Goal: Navigation & Orientation: Find specific page/section

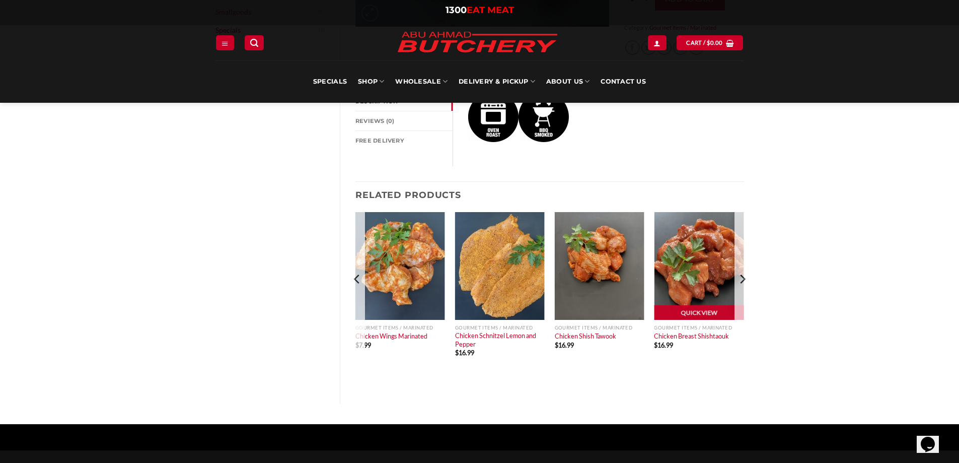
scroll to position [352, 0]
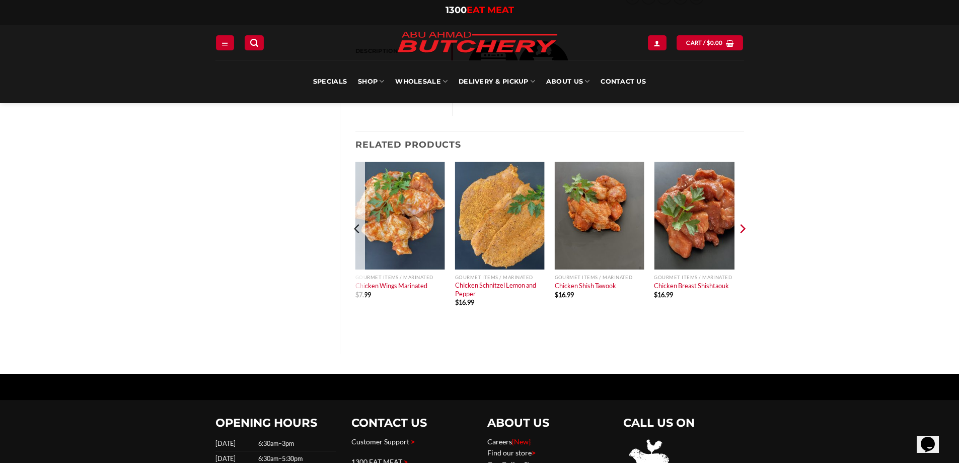
click at [745, 228] on icon "Next" at bounding box center [742, 228] width 15 height 15
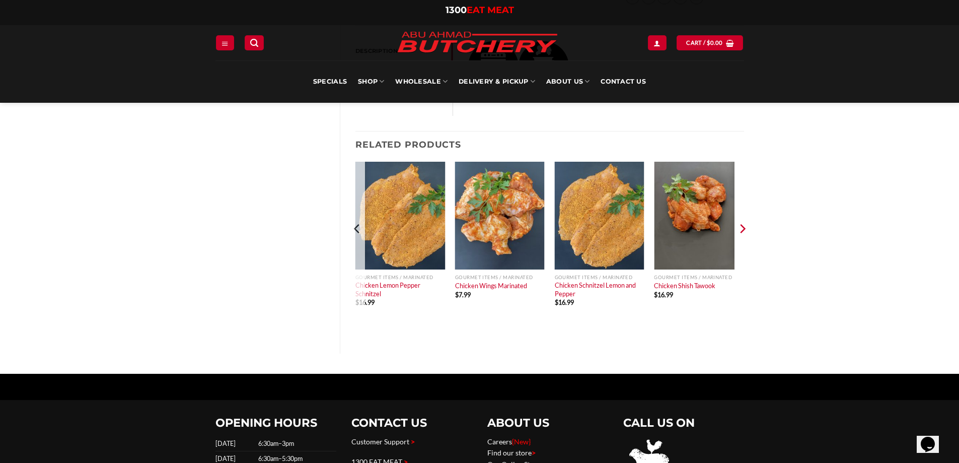
click at [745, 228] on icon "Next" at bounding box center [742, 228] width 15 height 15
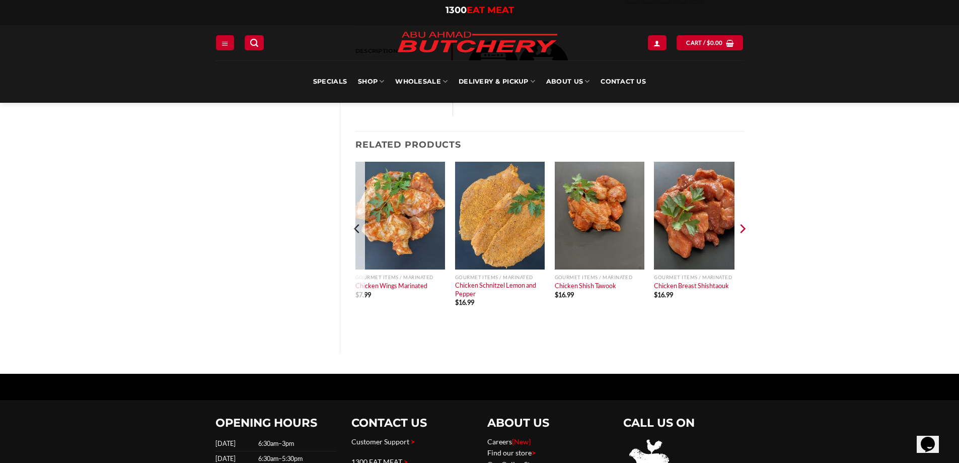
click at [745, 228] on icon "Next" at bounding box center [742, 228] width 15 height 15
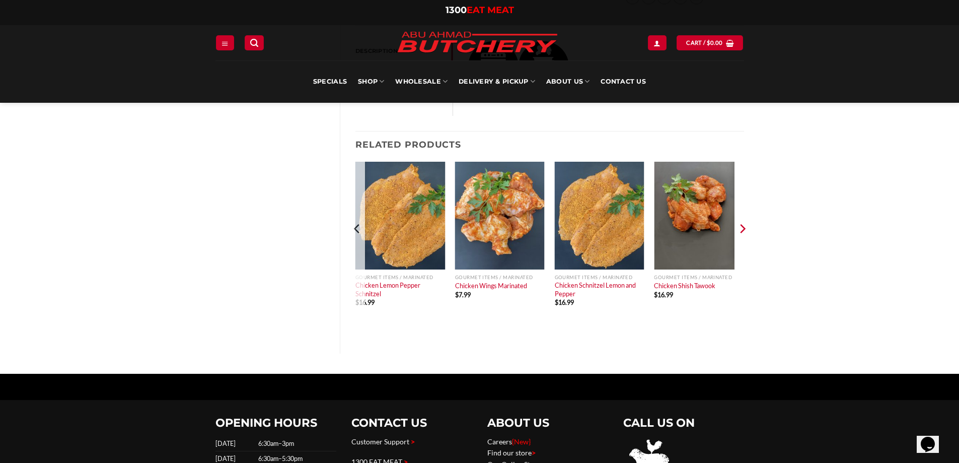
click at [743, 228] on icon "Next" at bounding box center [743, 228] width 6 height 9
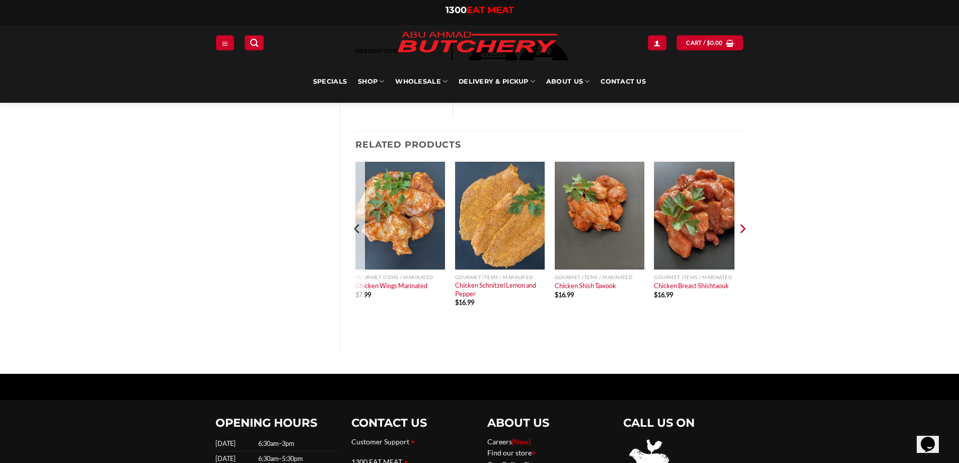
click at [743, 228] on icon "Next" at bounding box center [743, 228] width 6 height 9
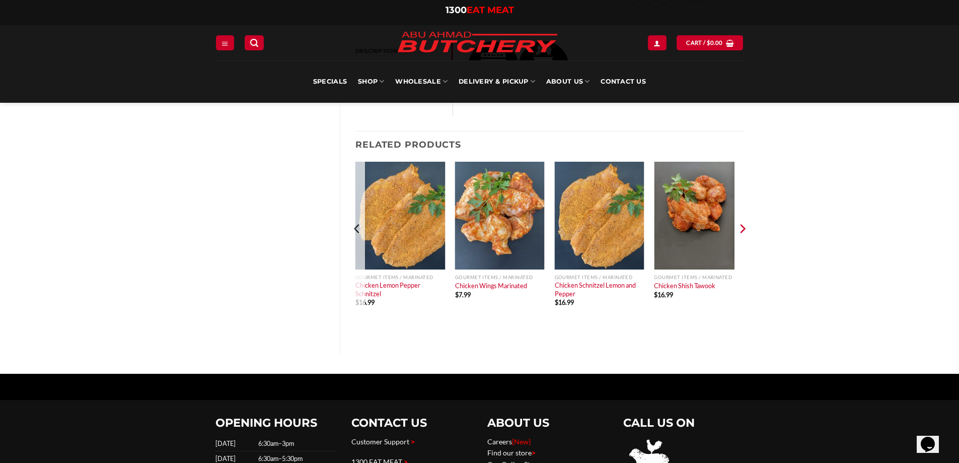
click at [743, 228] on icon "Next" at bounding box center [743, 228] width 6 height 9
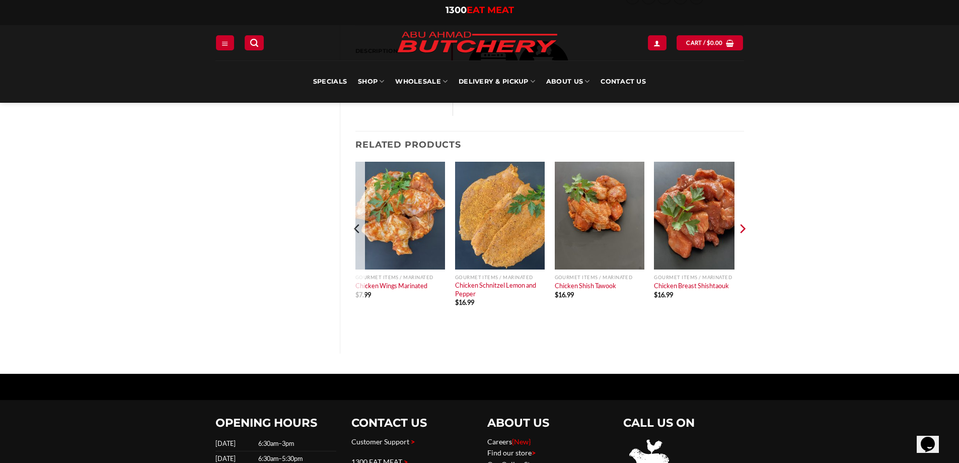
click at [743, 228] on icon "Next" at bounding box center [743, 228] width 6 height 9
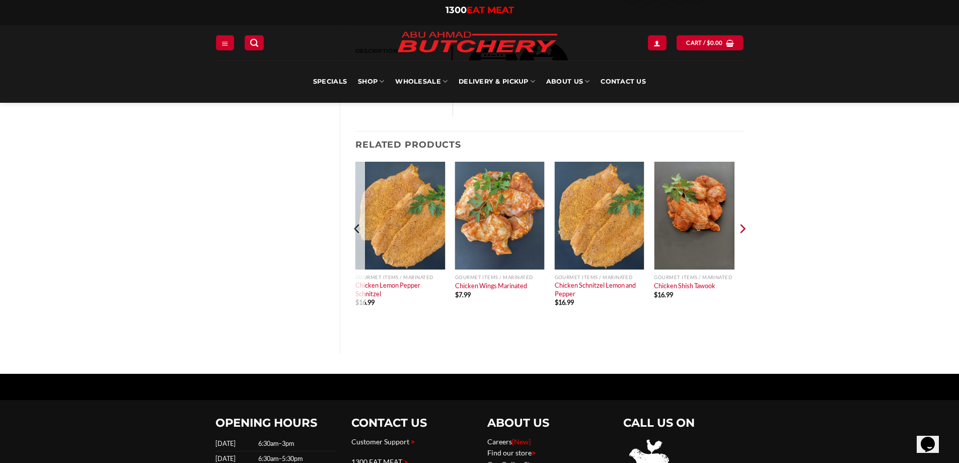
click at [743, 228] on icon "Next" at bounding box center [743, 228] width 6 height 9
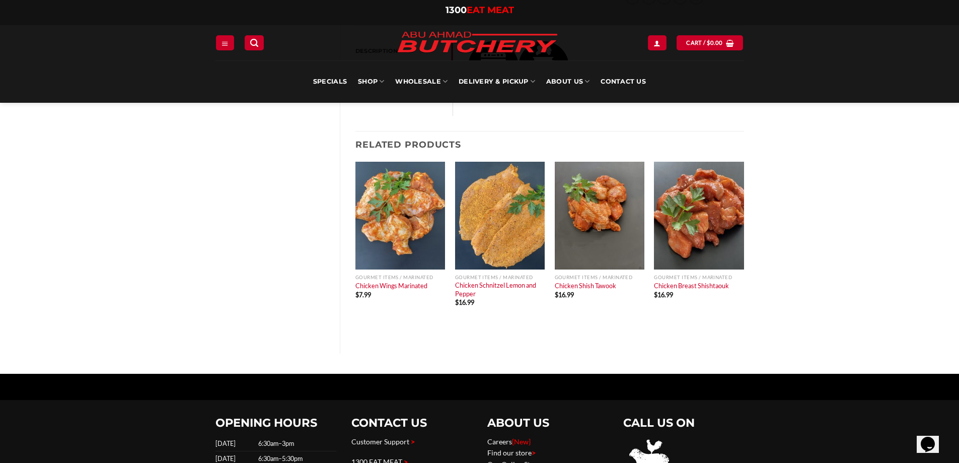
click at [227, 243] on div "Browse [PERSON_NAME] (2) All Meat Selection (74) Beef (18) Burgers (4) Lamb (28…" at bounding box center [270, 70] width 140 height 568
click at [196, 258] on div "Browse [PERSON_NAME] (2) All Meat Selection (74) Beef (18) Burgers (4) Lamb (28…" at bounding box center [479, 69] width 959 height 608
click at [320, 85] on link "Specials" at bounding box center [330, 81] width 34 height 42
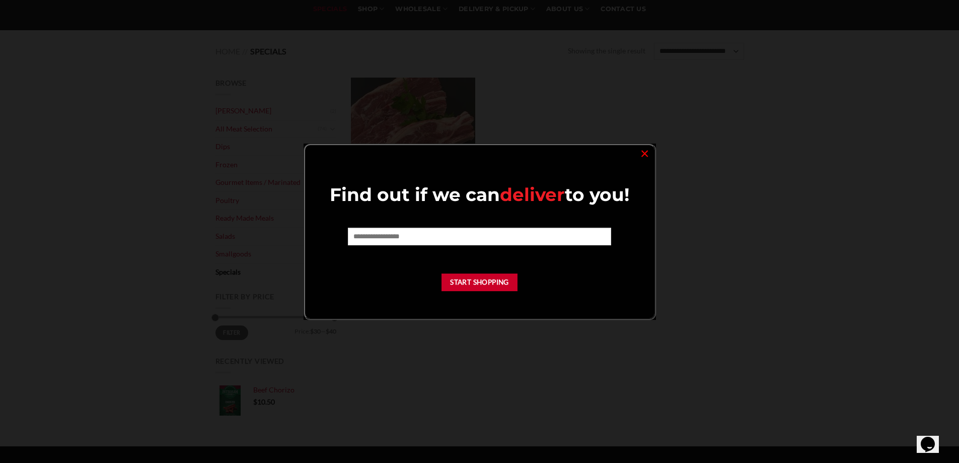
scroll to position [101, 0]
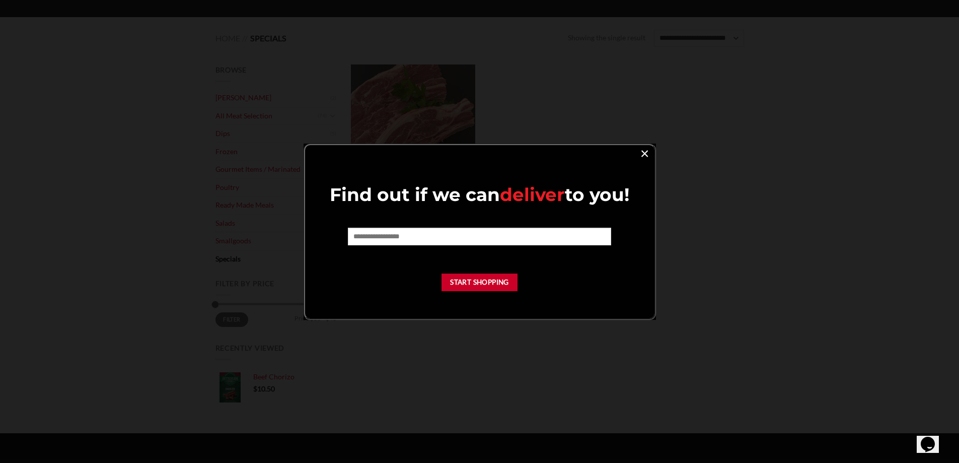
click at [643, 157] on link "×" at bounding box center [644, 153] width 15 height 14
